Goal: Answer question/provide support

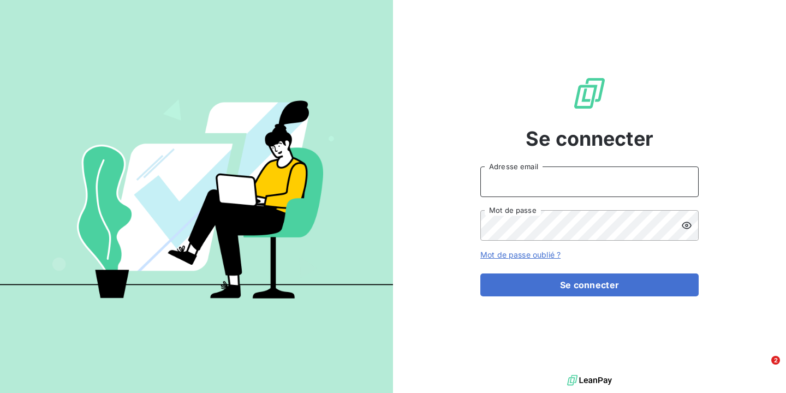
type input "[PERSON_NAME][EMAIL_ADDRESS][DOMAIN_NAME]"
click at [480, 273] on button "Se connecter" at bounding box center [589, 284] width 218 height 23
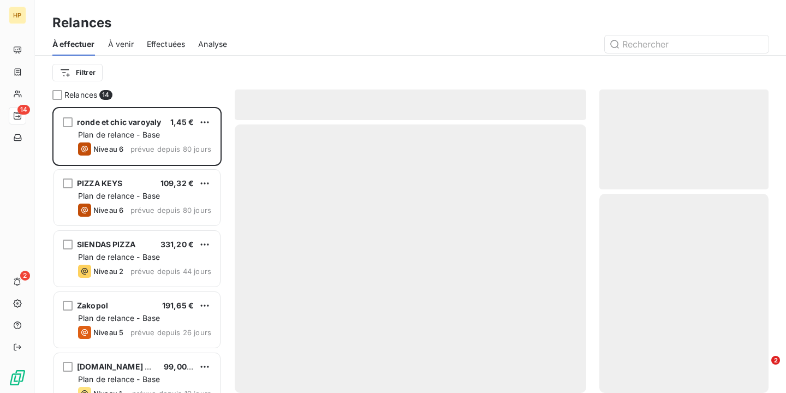
scroll to position [286, 169]
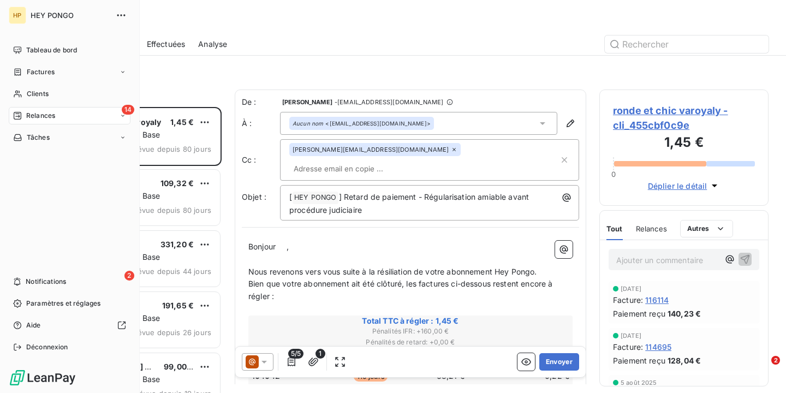
click at [94, 115] on div "14 Relances" at bounding box center [70, 115] width 122 height 17
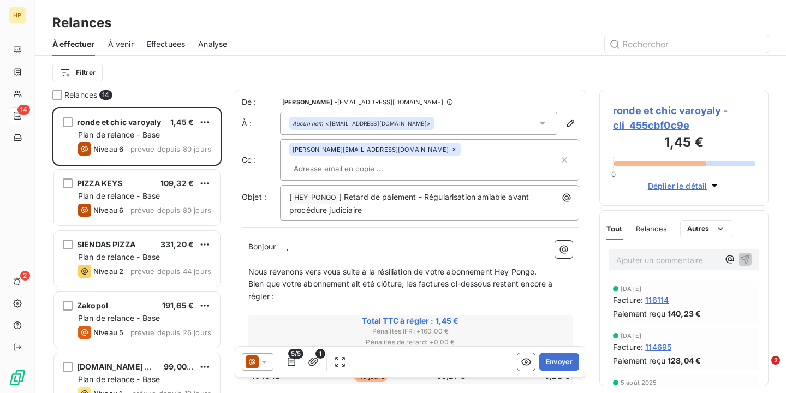
click at [200, 80] on div "Filtrer" at bounding box center [410, 72] width 716 height 21
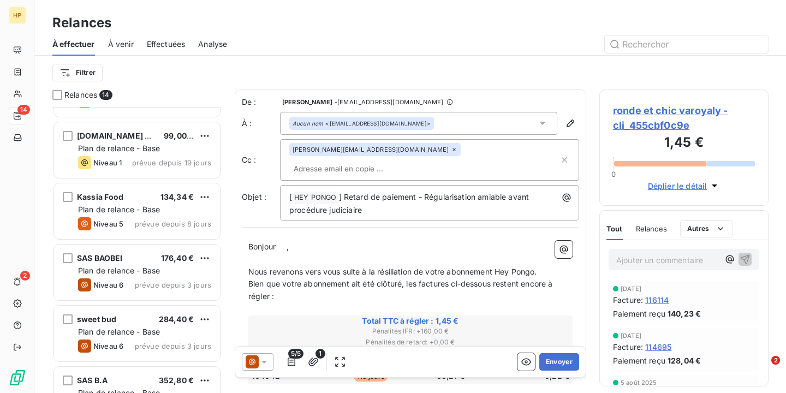
scroll to position [0, 0]
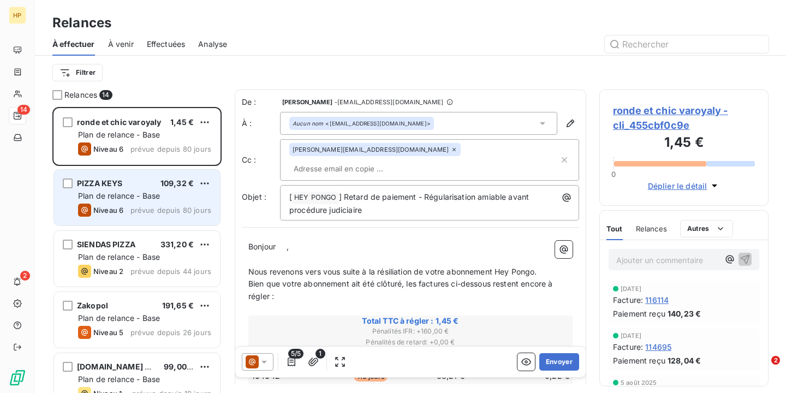
click at [167, 191] on div "Plan de relance - Base" at bounding box center [144, 195] width 133 height 11
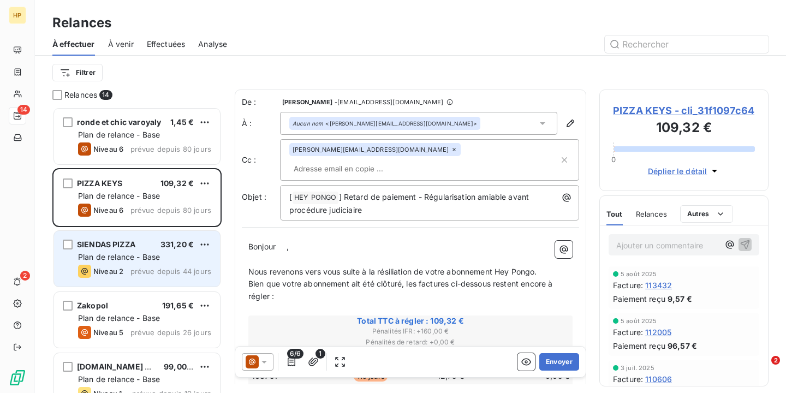
click at [170, 257] on div "Plan de relance - Base" at bounding box center [144, 257] width 133 height 11
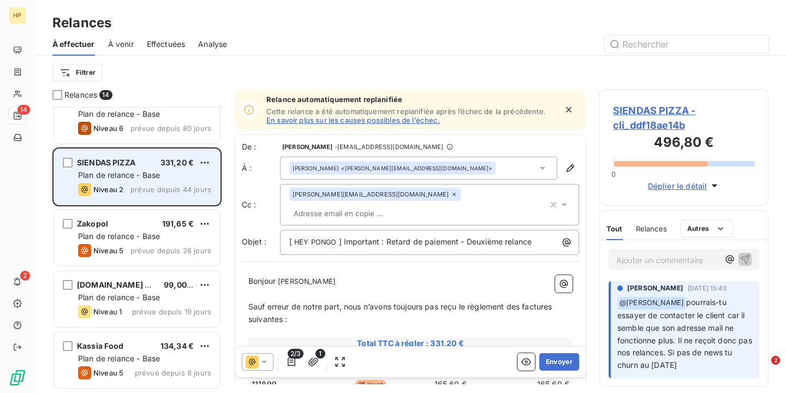
scroll to position [84, 0]
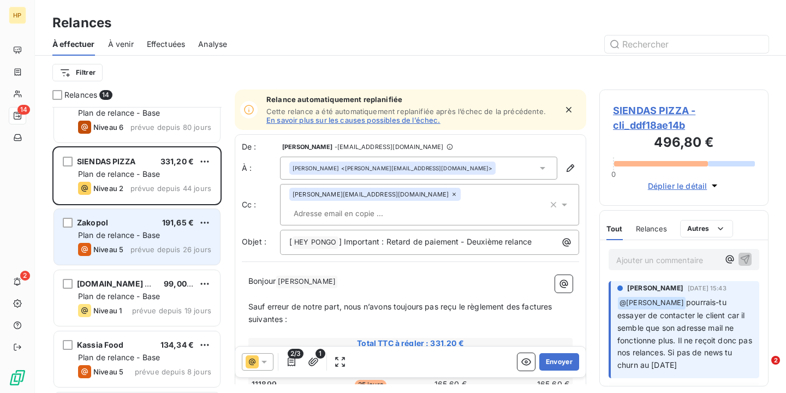
click at [172, 249] on span "prévue depuis 26 jours" at bounding box center [170, 249] width 81 height 9
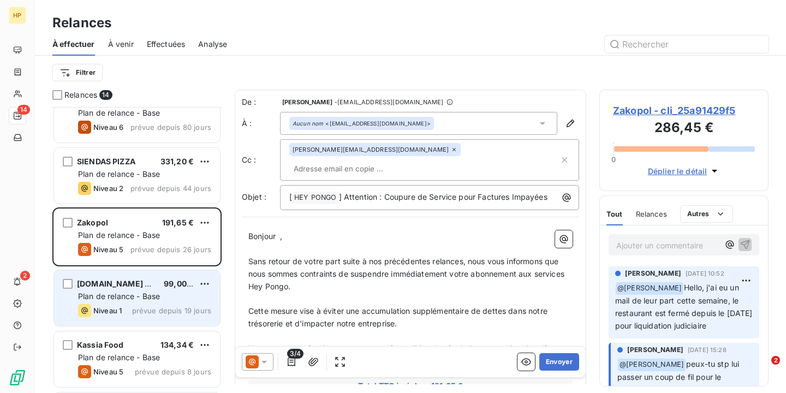
click at [163, 302] on div "[DOMAIN_NAME] Srl 99,00 € Plan de relance - Base Niveau 1 prévue depuis 19 jours" at bounding box center [137, 298] width 166 height 56
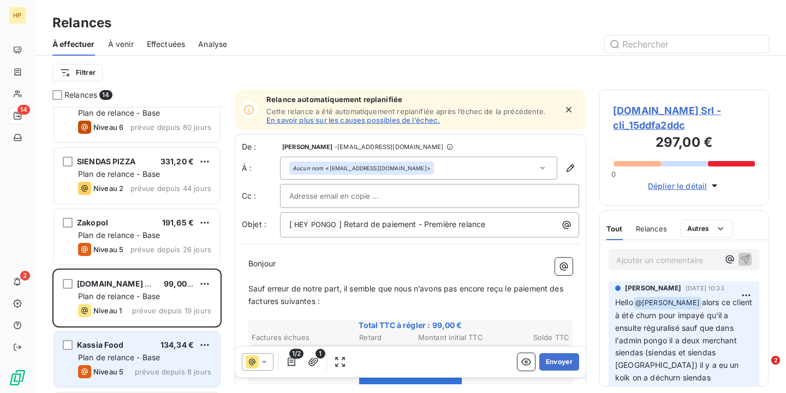
click at [150, 360] on span "Plan de relance - Base" at bounding box center [119, 357] width 82 height 9
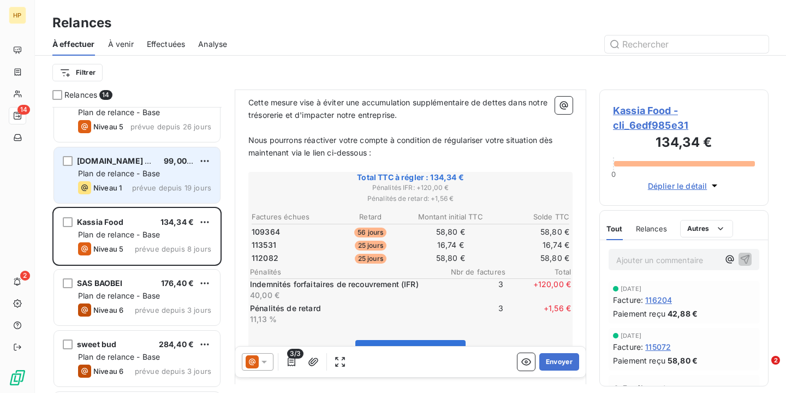
scroll to position [208, 0]
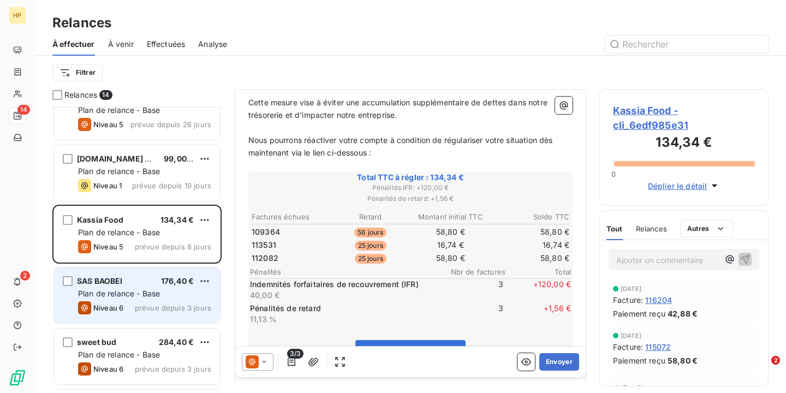
click at [167, 295] on div "Plan de relance - Base" at bounding box center [144, 293] width 133 height 11
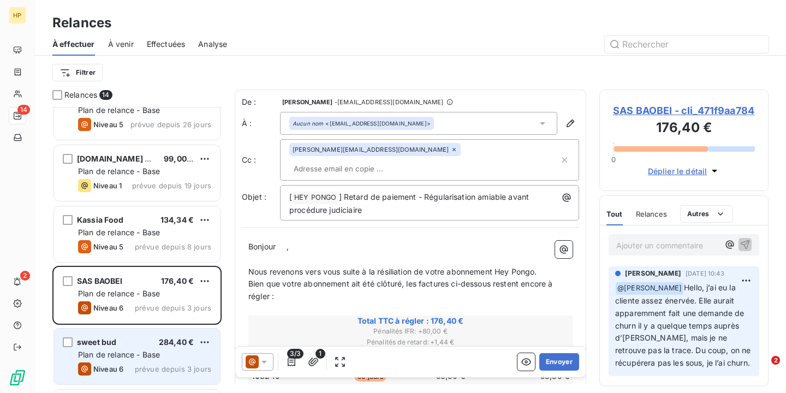
click at [160, 350] on span "Plan de relance - Base" at bounding box center [119, 354] width 82 height 9
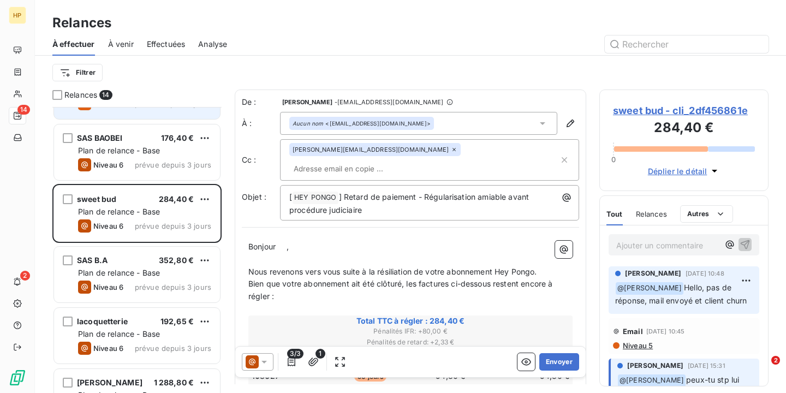
scroll to position [358, 0]
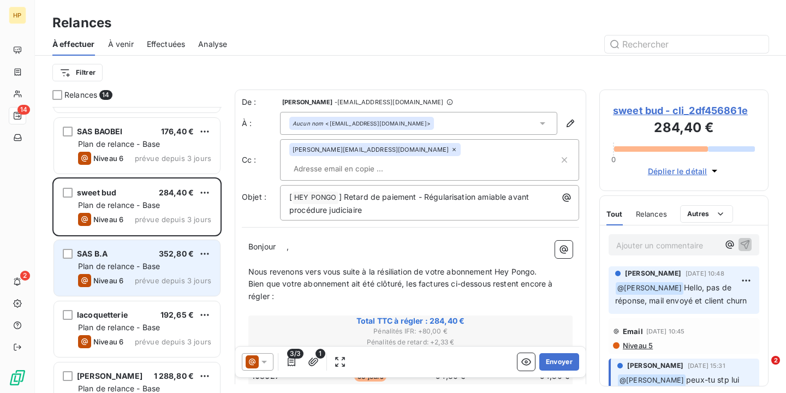
click at [152, 284] on span "prévue depuis 3 jours" at bounding box center [173, 280] width 76 height 9
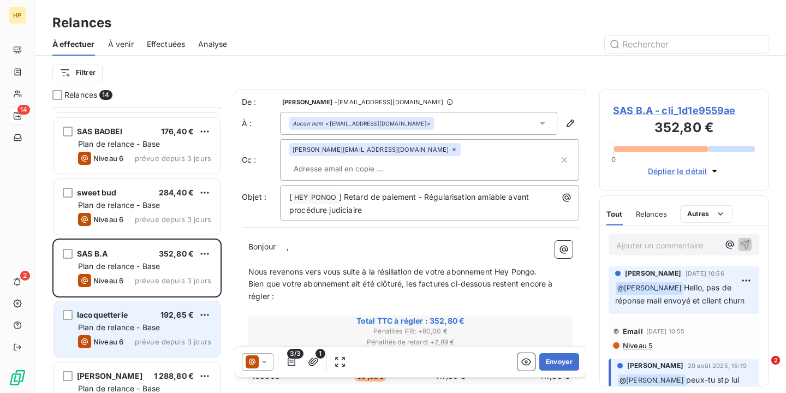
click at [139, 322] on div "Plan de relance - Base" at bounding box center [144, 327] width 133 height 11
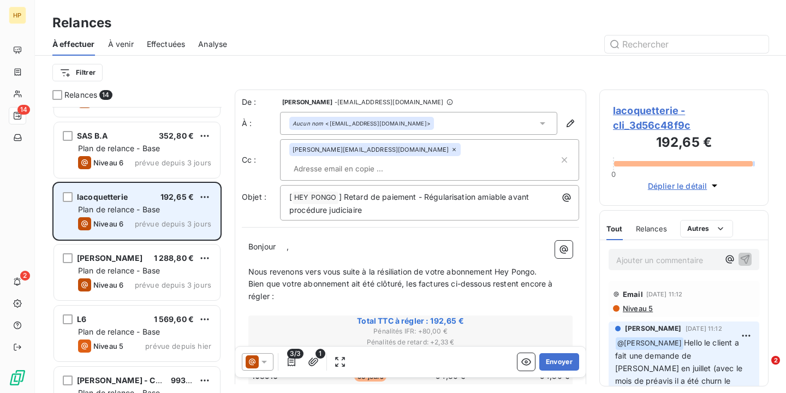
scroll to position [496, 0]
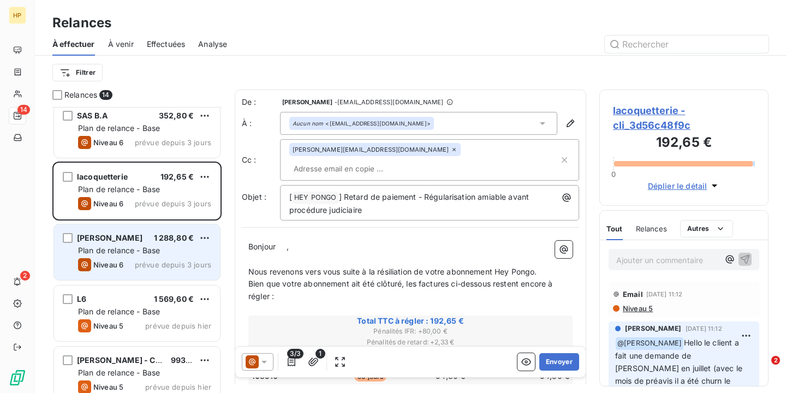
click at [143, 252] on span "Plan de relance - Base" at bounding box center [119, 250] width 82 height 9
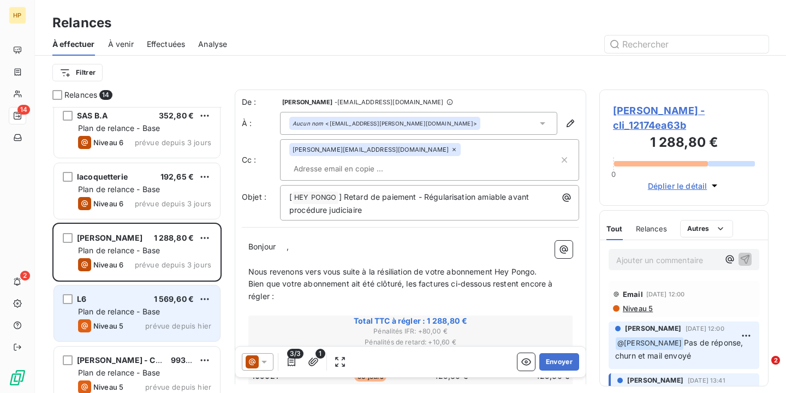
click at [150, 311] on span "Plan de relance - Base" at bounding box center [119, 311] width 82 height 9
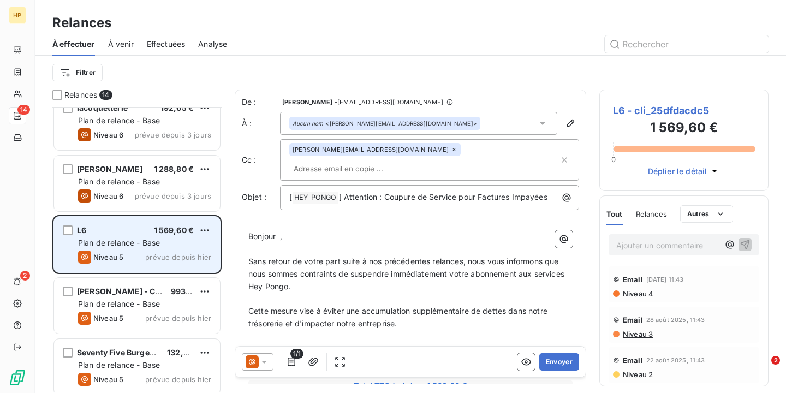
scroll to position [570, 0]
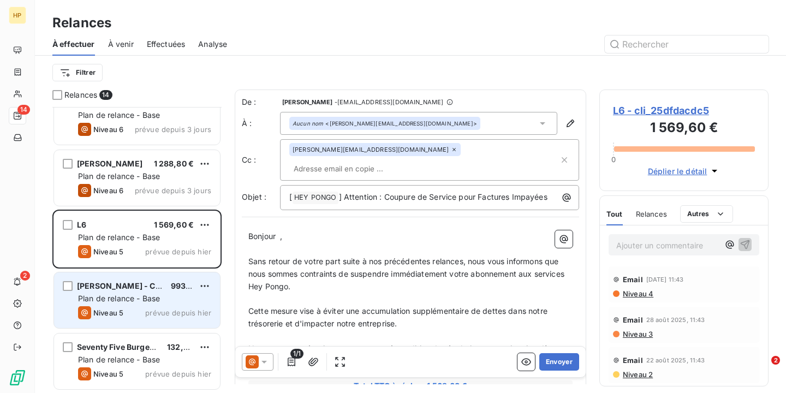
click at [148, 309] on span "prévue depuis hier" at bounding box center [178, 312] width 66 height 9
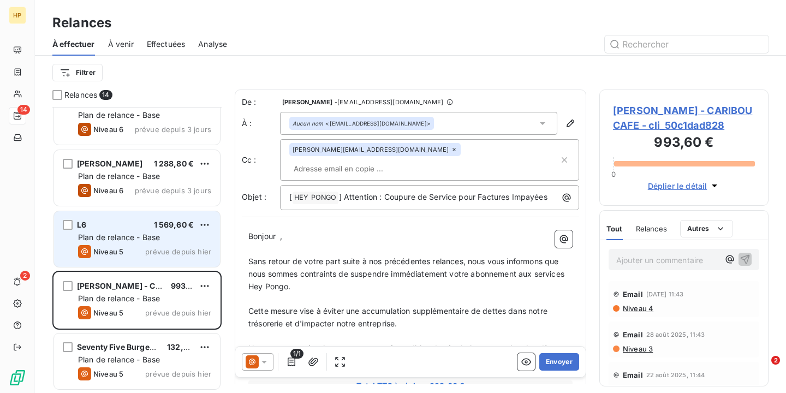
click at [162, 248] on span "prévue depuis hier" at bounding box center [178, 251] width 66 height 9
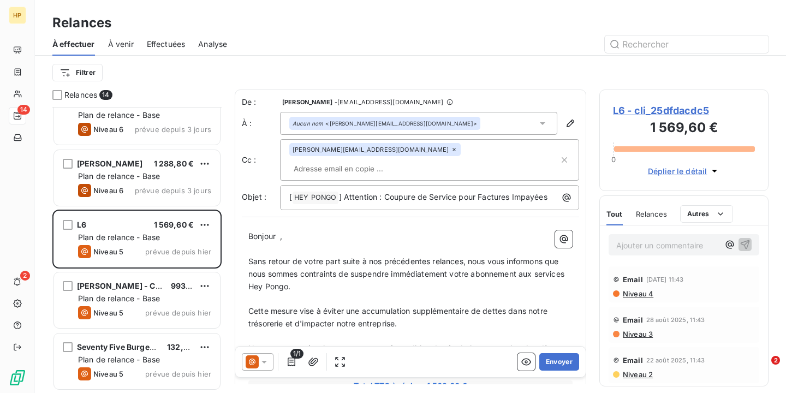
click at [628, 112] on span "L6 - cli_25dfdacdc5" at bounding box center [684, 110] width 142 height 15
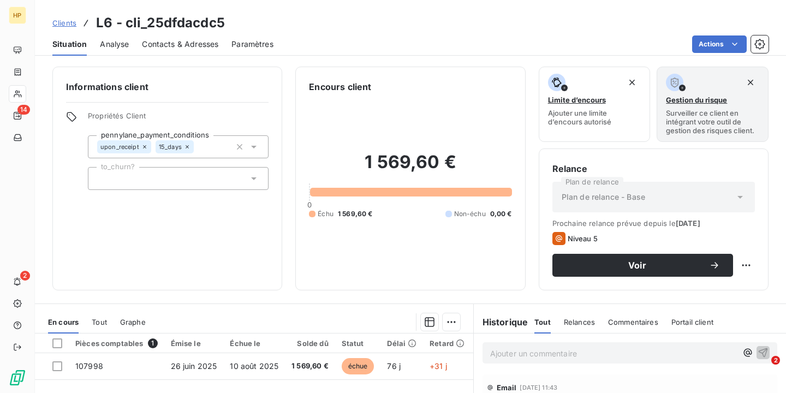
click at [169, 50] on div "Contacts & Adresses" at bounding box center [180, 44] width 76 height 23
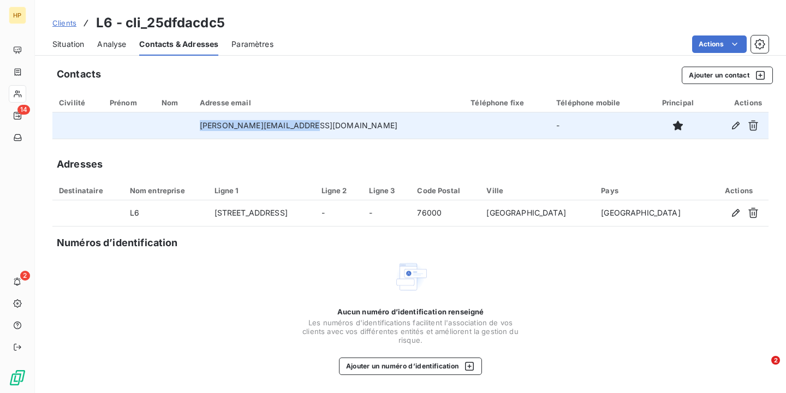
drag, startPoint x: 353, startPoint y: 128, endPoint x: 215, endPoint y: 128, distance: 138.1
click at [215, 128] on tr "[PERSON_NAME][EMAIL_ADDRESS][DOMAIN_NAME] -" at bounding box center [410, 125] width 716 height 26
copy tr "[PERSON_NAME][EMAIL_ADDRESS][DOMAIN_NAME]"
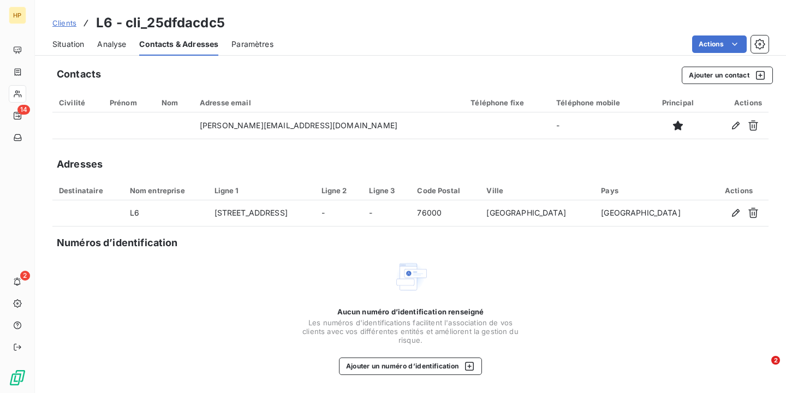
click at [71, 47] on span "Situation" at bounding box center [68, 44] width 32 height 11
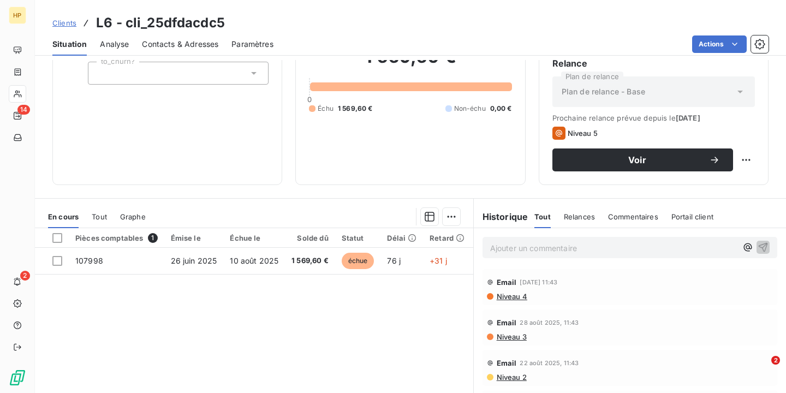
scroll to position [128, 0]
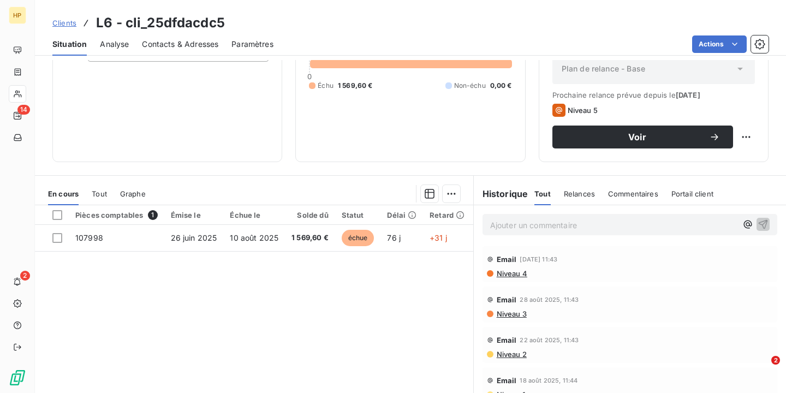
click at [503, 229] on p "Ajouter un commentaire ﻿" at bounding box center [613, 225] width 247 height 14
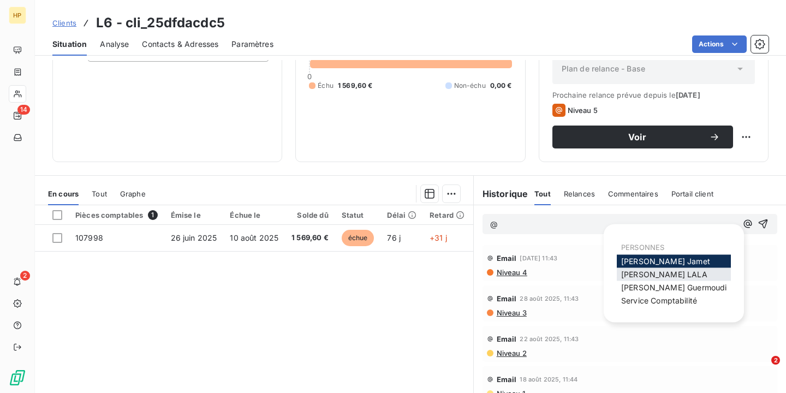
click at [670, 277] on span "[PERSON_NAME]" at bounding box center [664, 274] width 86 height 9
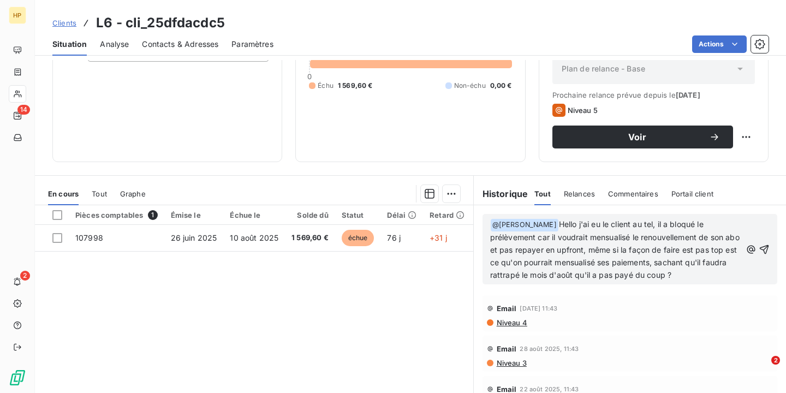
drag, startPoint x: 546, startPoint y: 222, endPoint x: 661, endPoint y: 289, distance: 133.0
click at [661, 289] on div "﻿ @ [PERSON_NAME] ﻿ Hello j'ai eu le client au tel, il a bloqué le prélèvement …" at bounding box center [630, 249] width 312 height 88
drag, startPoint x: 699, startPoint y: 276, endPoint x: 549, endPoint y: 226, distance: 158.4
click at [549, 226] on p "﻿ @ [PERSON_NAME] ﻿ Hello j'ai eu le client au tel, il a bloqué le prélèvement …" at bounding box center [615, 249] width 251 height 63
copy span "Hello j'ai eu le client au tel, il a bloqué le prélèvement car il voudrait mens…"
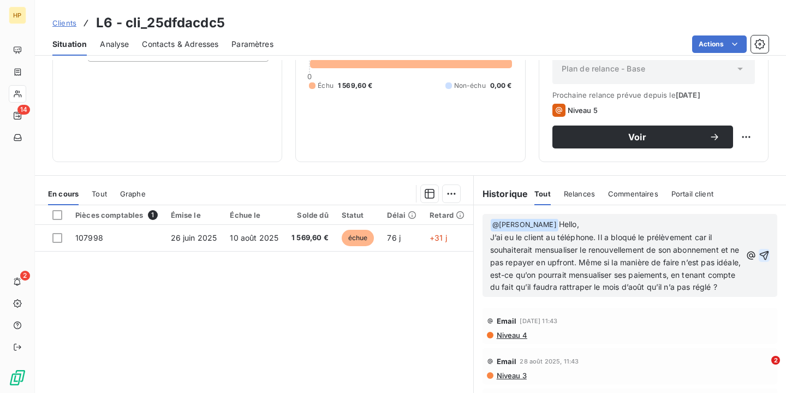
click at [767, 260] on icon "button" at bounding box center [764, 255] width 9 height 9
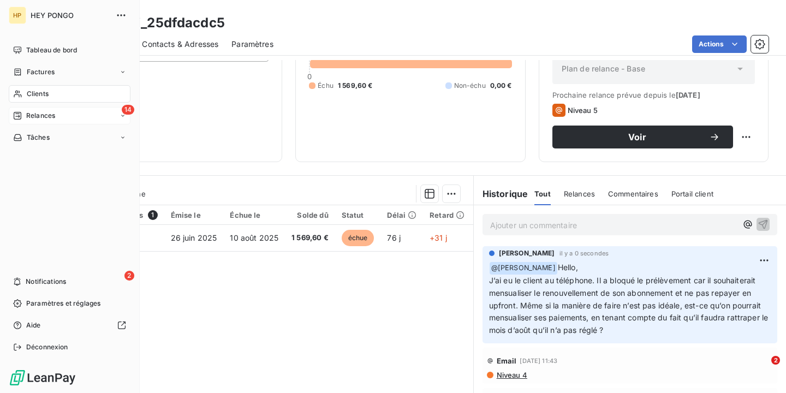
click at [51, 114] on span "Relances" at bounding box center [40, 116] width 29 height 10
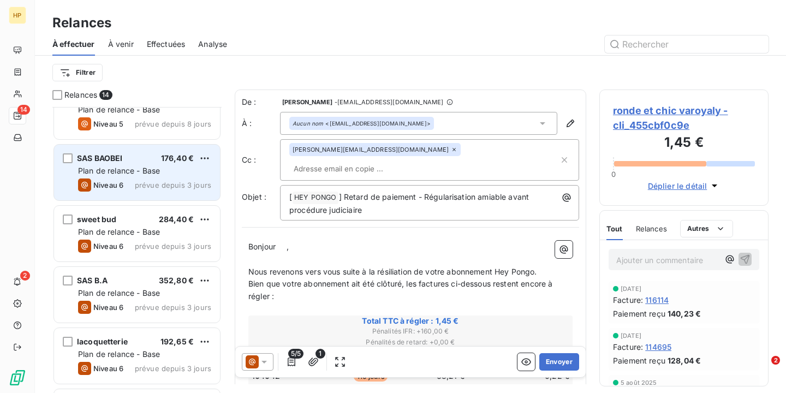
scroll to position [329, 0]
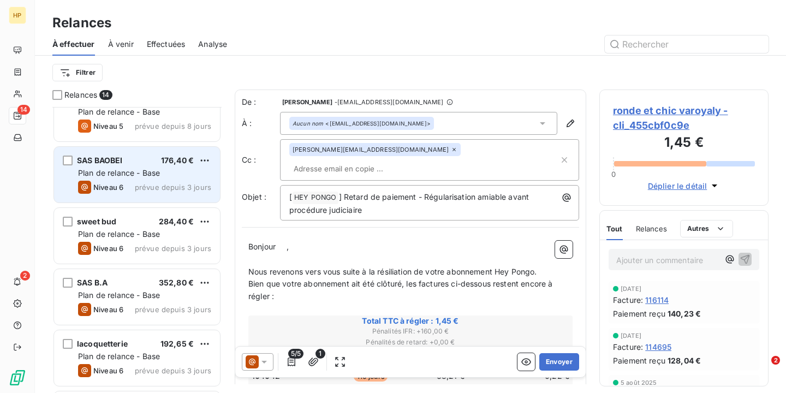
click at [132, 173] on span "Plan de relance - Base" at bounding box center [119, 172] width 82 height 9
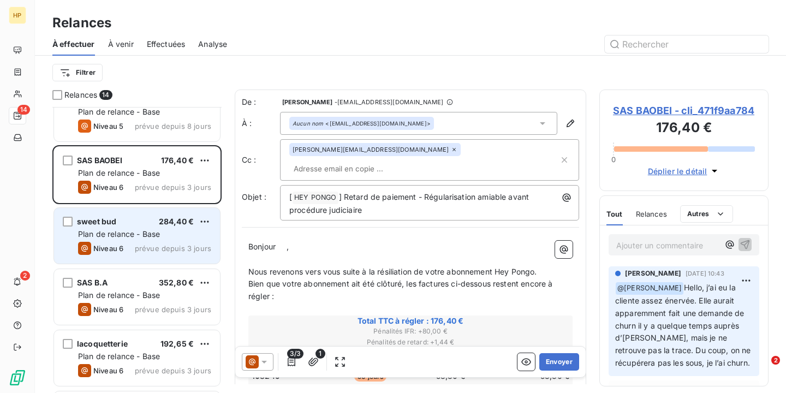
click at [130, 235] on span "Plan de relance - Base" at bounding box center [119, 233] width 82 height 9
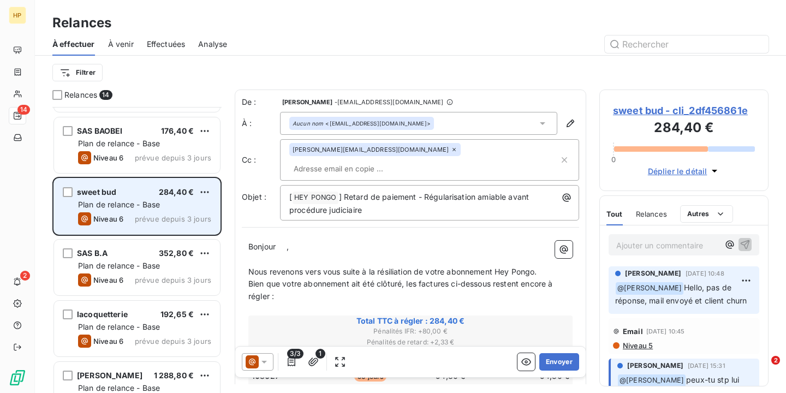
scroll to position [363, 0]
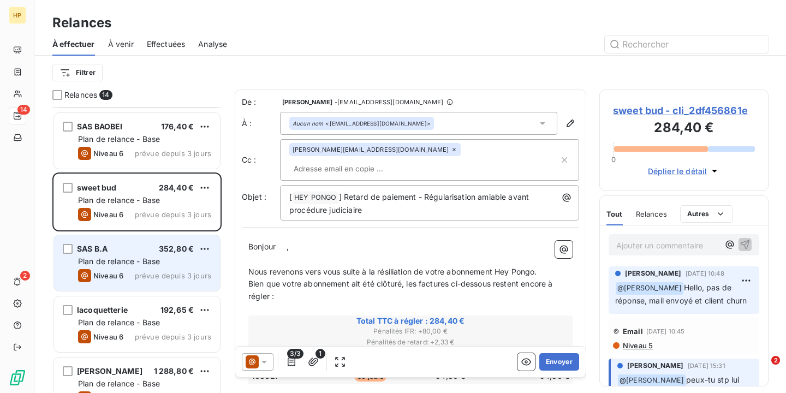
click at [132, 256] on div "Plan de relance - Base" at bounding box center [144, 261] width 133 height 11
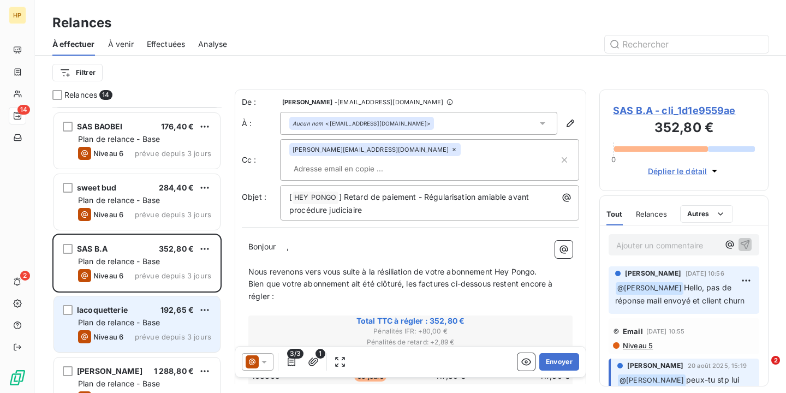
click at [128, 331] on div "Niveau 6 prévue depuis 3 jours" at bounding box center [144, 336] width 133 height 13
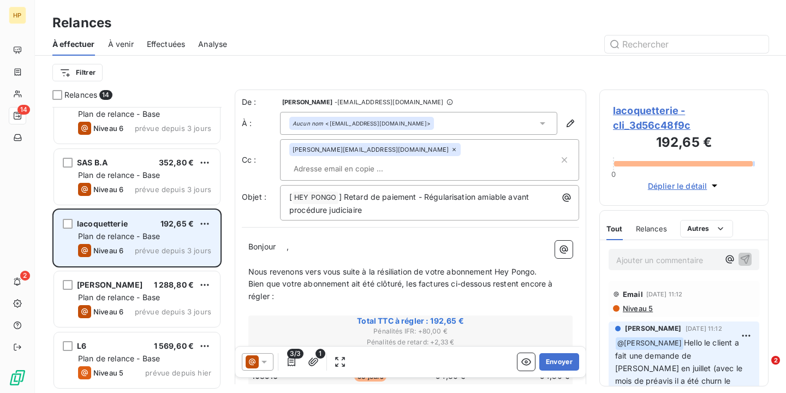
scroll to position [450, 0]
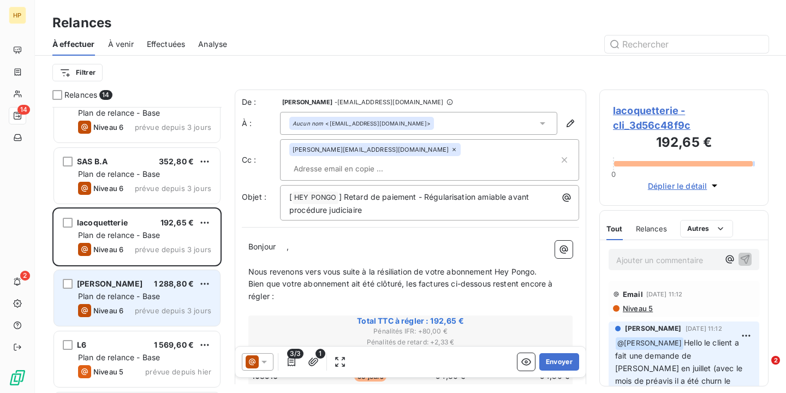
click at [147, 281] on div "[PERSON_NAME] 1 288,80 €" at bounding box center [144, 284] width 133 height 10
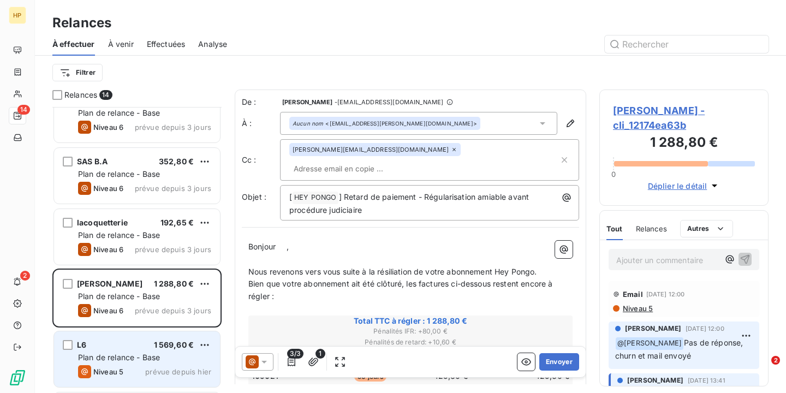
click at [144, 353] on span "Plan de relance - Base" at bounding box center [119, 357] width 82 height 9
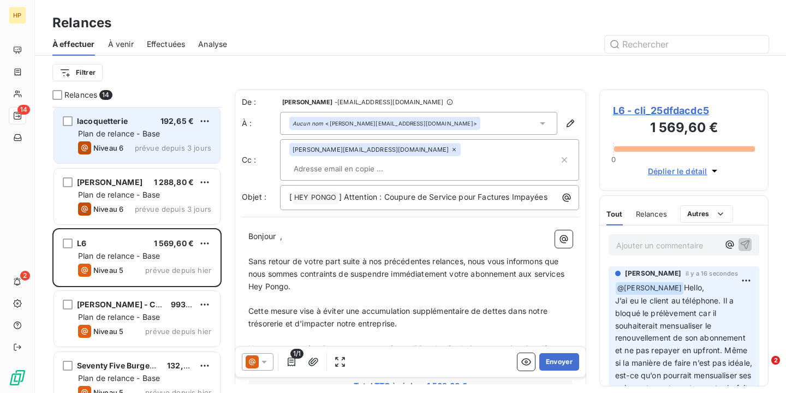
scroll to position [570, 0]
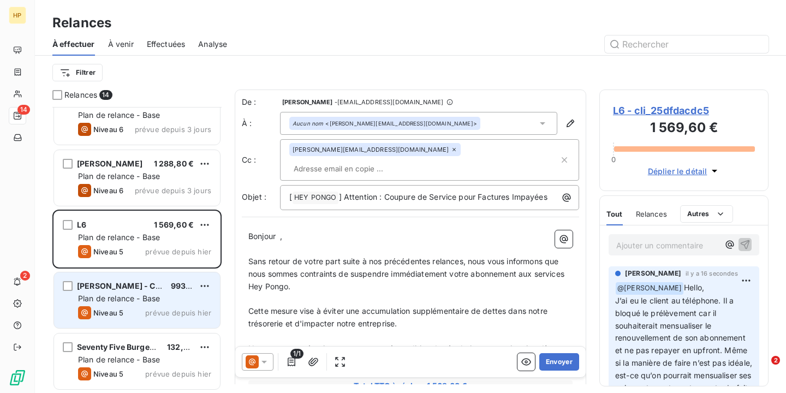
click at [138, 309] on div "Niveau 5 prévue depuis hier" at bounding box center [144, 312] width 133 height 13
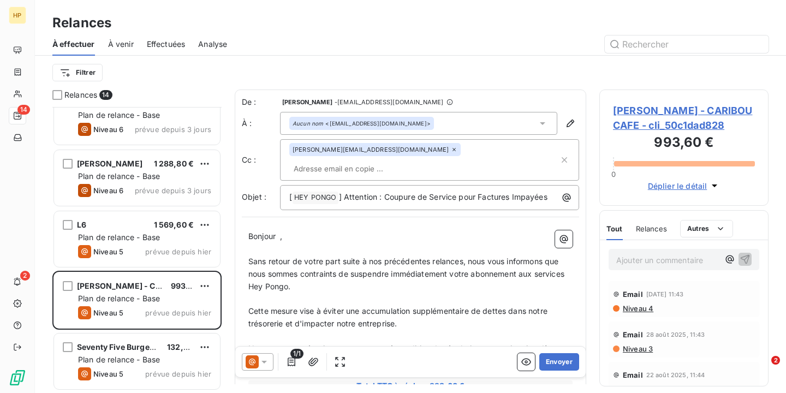
click at [644, 121] on span "[PERSON_NAME] - CARIBOU CAFE - cli_50c1dad828" at bounding box center [684, 117] width 142 height 29
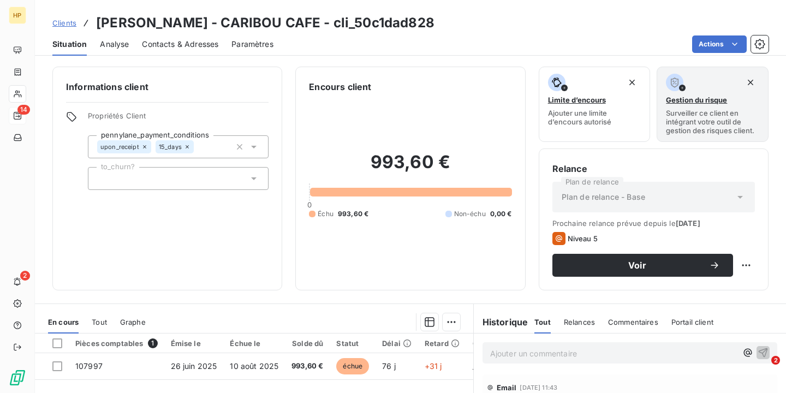
click at [176, 45] on span "Contacts & Adresses" at bounding box center [180, 44] width 76 height 11
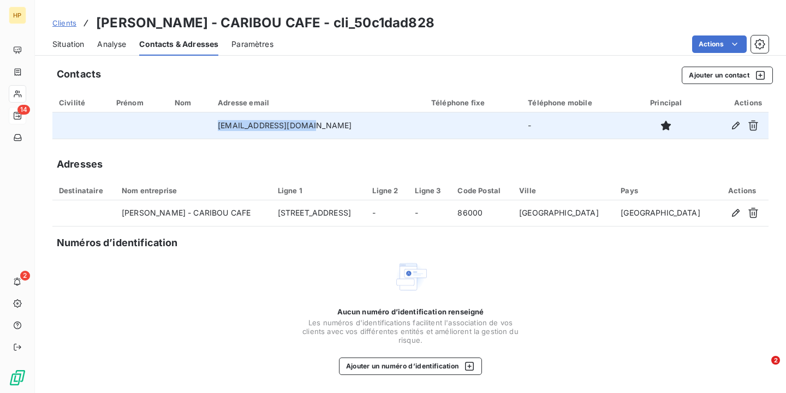
drag, startPoint x: 338, startPoint y: 124, endPoint x: 214, endPoint y: 120, distance: 124.5
click at [214, 122] on tr "[EMAIL_ADDRESS][DOMAIN_NAME] -" at bounding box center [410, 125] width 716 height 26
copy tr "[EMAIL_ADDRESS][DOMAIN_NAME]"
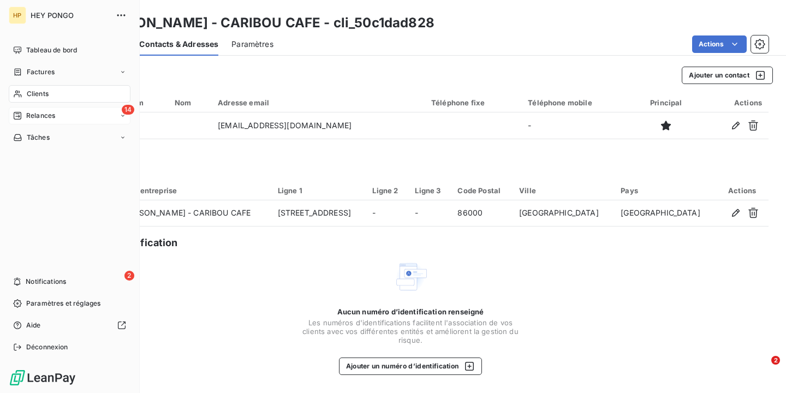
click at [86, 116] on div "14 Relances" at bounding box center [70, 115] width 122 height 17
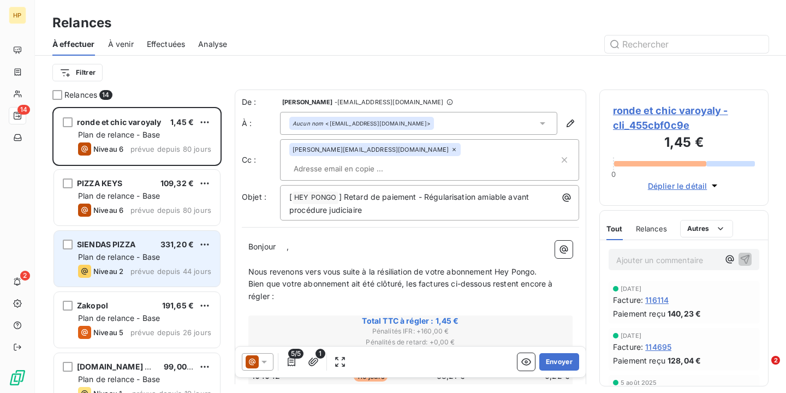
scroll to position [570, 0]
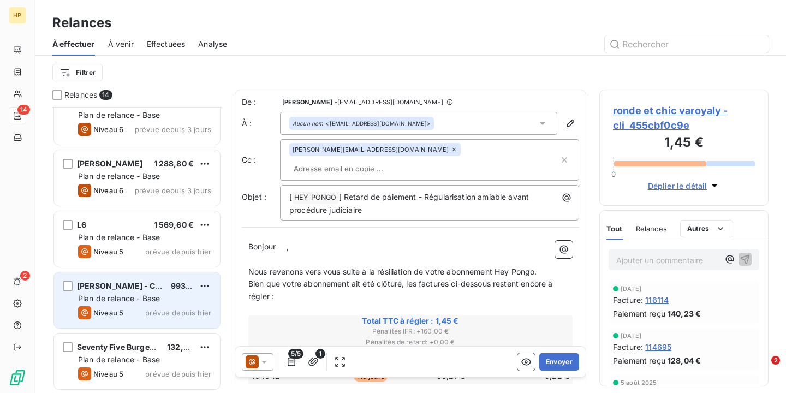
click at [150, 301] on span "Plan de relance - Base" at bounding box center [119, 298] width 82 height 9
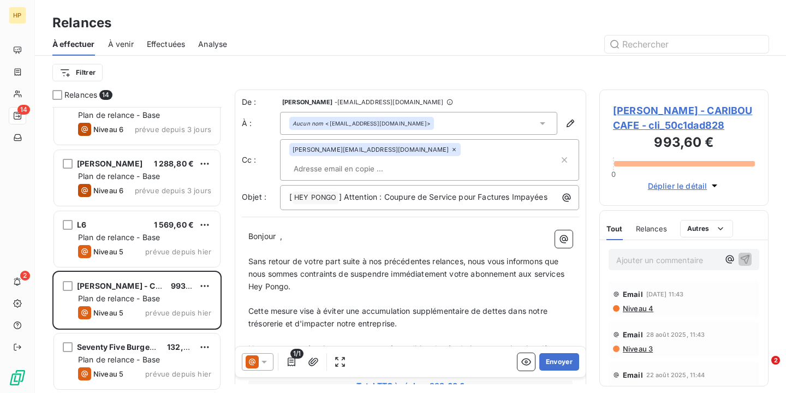
click at [645, 263] on p "Ajouter un commentaire ﻿" at bounding box center [667, 260] width 103 height 14
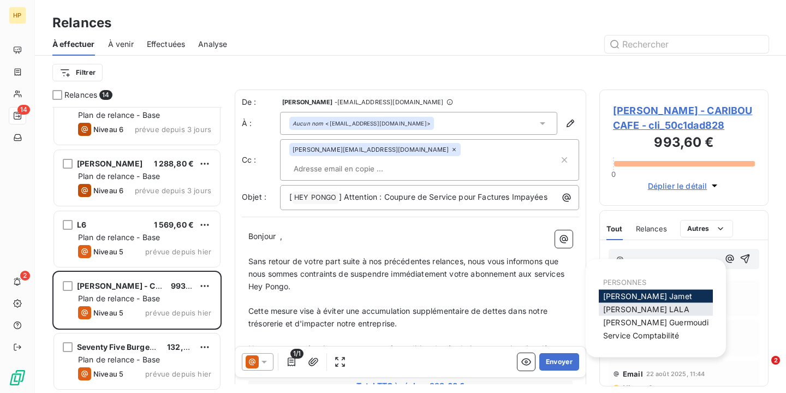
click at [627, 311] on span "[PERSON_NAME]" at bounding box center [646, 309] width 86 height 9
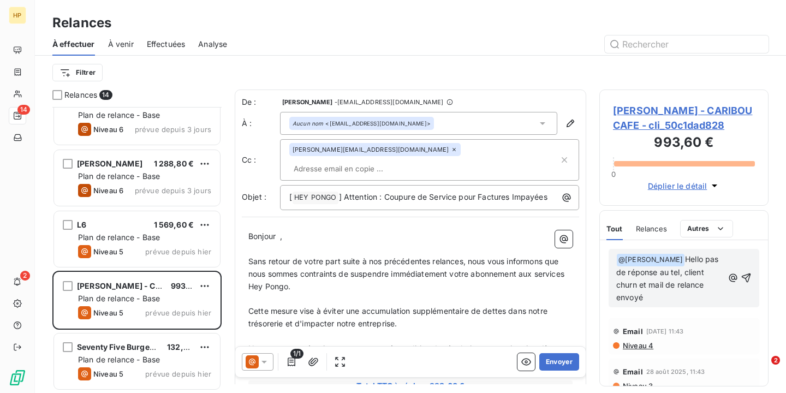
click at [718, 271] on span "Hello pas de réponse au tel, client churn et mail de relance envoyé" at bounding box center [668, 277] width 105 height 47
click at [753, 276] on div "﻿ @ [PERSON_NAME] ﻿ Hello pas de réponse au tel, client churn au 30 juilllet 20…" at bounding box center [684, 278] width 151 height 58
click at [747, 276] on icon "button" at bounding box center [746, 277] width 11 height 11
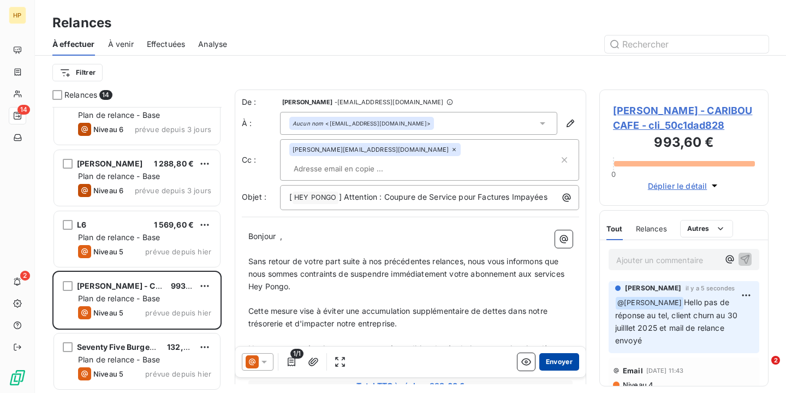
click at [557, 367] on button "Envoyer" at bounding box center [559, 361] width 40 height 17
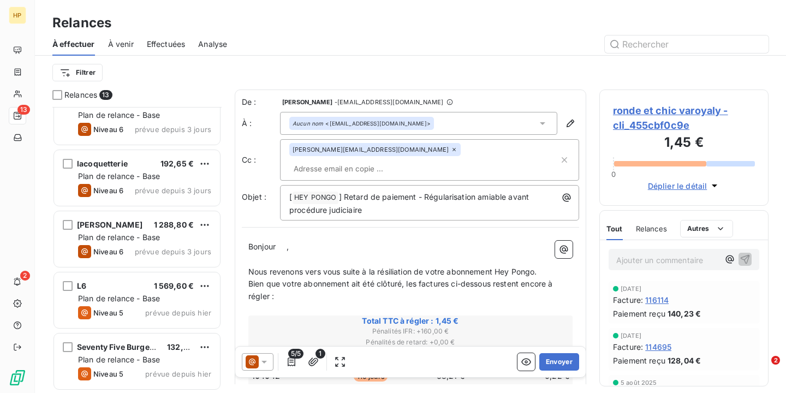
scroll to position [509, 0]
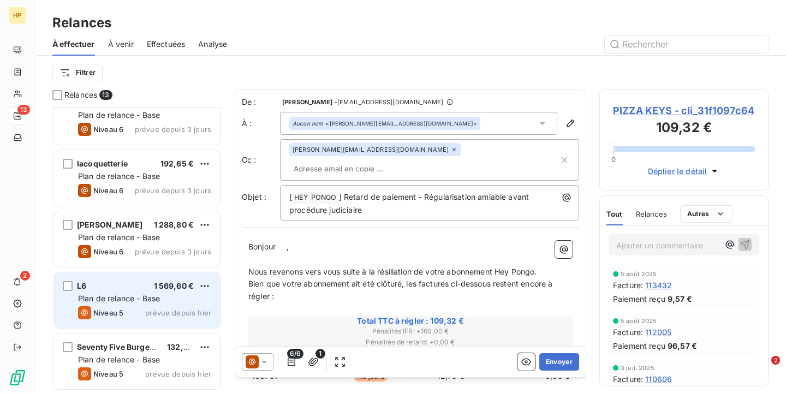
scroll to position [509, 0]
click at [186, 309] on span "prévue depuis hier" at bounding box center [178, 313] width 66 height 9
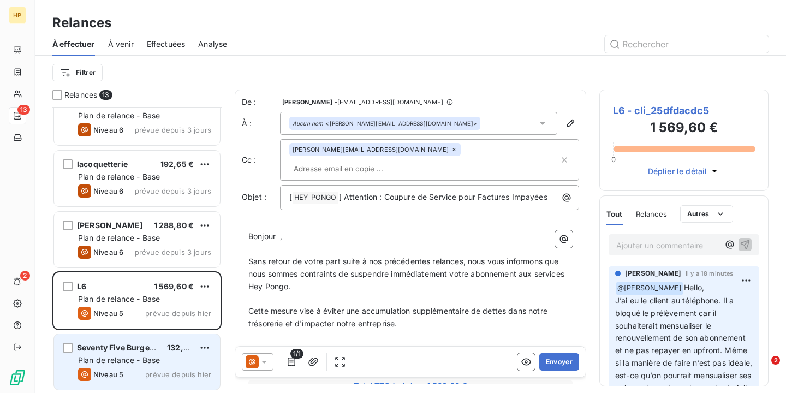
click at [164, 365] on div "Plan de relance - Base" at bounding box center [144, 360] width 133 height 11
